Goal: Manage account settings

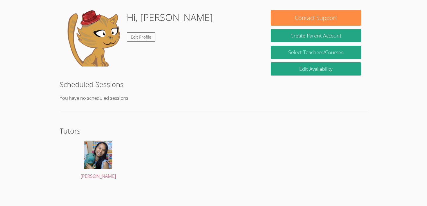
scroll to position [73, 0]
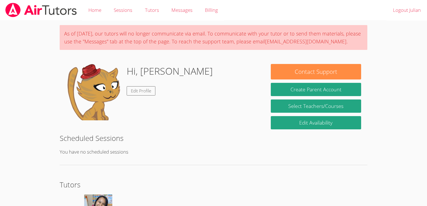
scroll to position [0, 0]
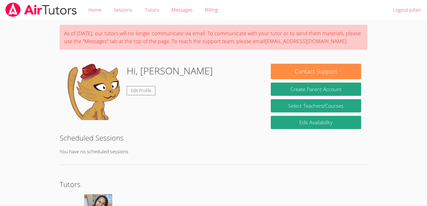
click at [70, 74] on img at bounding box center [94, 92] width 56 height 56
click at [132, 93] on link "Edit Profile" at bounding box center [141, 90] width 29 height 9
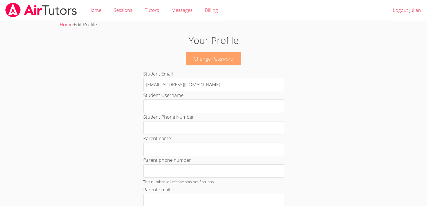
click at [201, 60] on link "Change Password" at bounding box center [214, 58] width 56 height 13
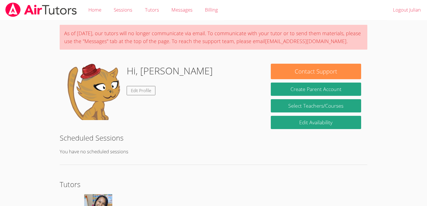
click at [106, 98] on img at bounding box center [94, 92] width 56 height 56
click at [103, 99] on img at bounding box center [94, 92] width 56 height 56
click at [81, 96] on img at bounding box center [94, 92] width 56 height 56
click at [78, 114] on img at bounding box center [94, 92] width 56 height 56
click at [152, 61] on div "As of [DATE], our tutors will no longer communicate via email. To communicate w…" at bounding box center [214, 135] width 320 height 231
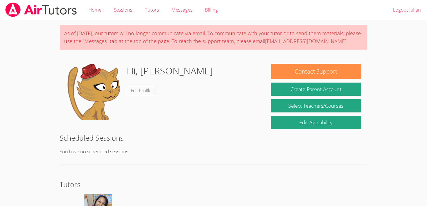
click at [152, 65] on h1 "Hi, [PERSON_NAME]" at bounding box center [170, 71] width 86 height 14
click at [104, 138] on h2 "Scheduled Sessions" at bounding box center [214, 137] width 308 height 11
